Goal: Task Accomplishment & Management: Manage account settings

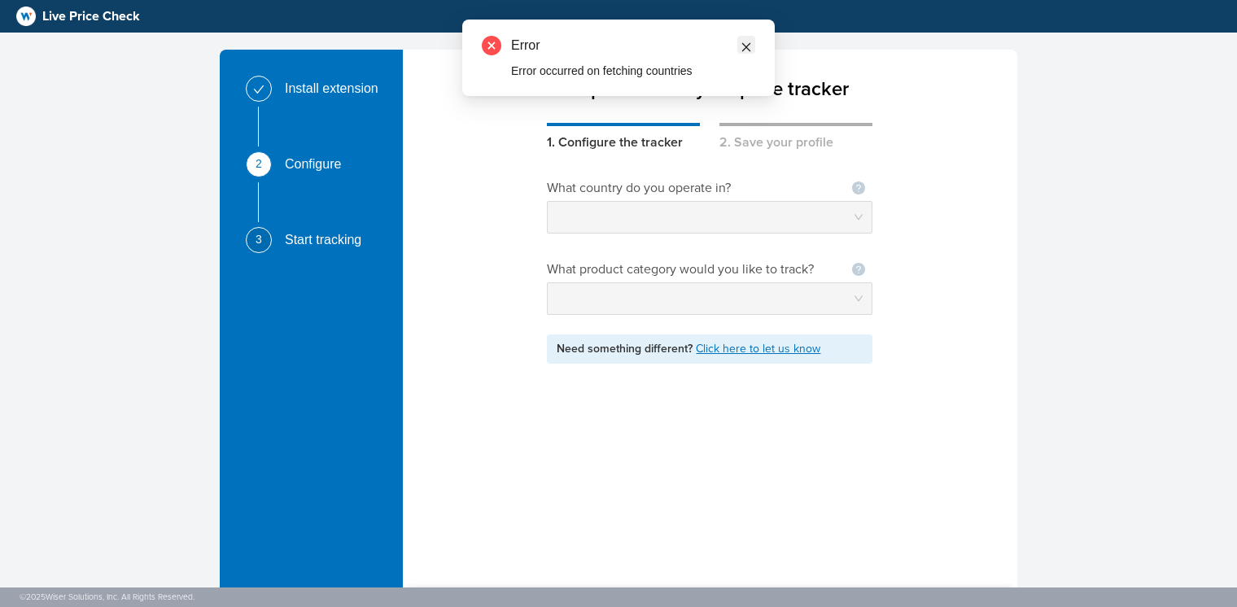
click at [749, 38] on span at bounding box center [746, 45] width 11 height 18
click at [746, 47] on icon "close" at bounding box center [746, 47] width 9 height 9
